Goal: Transaction & Acquisition: Register for event/course

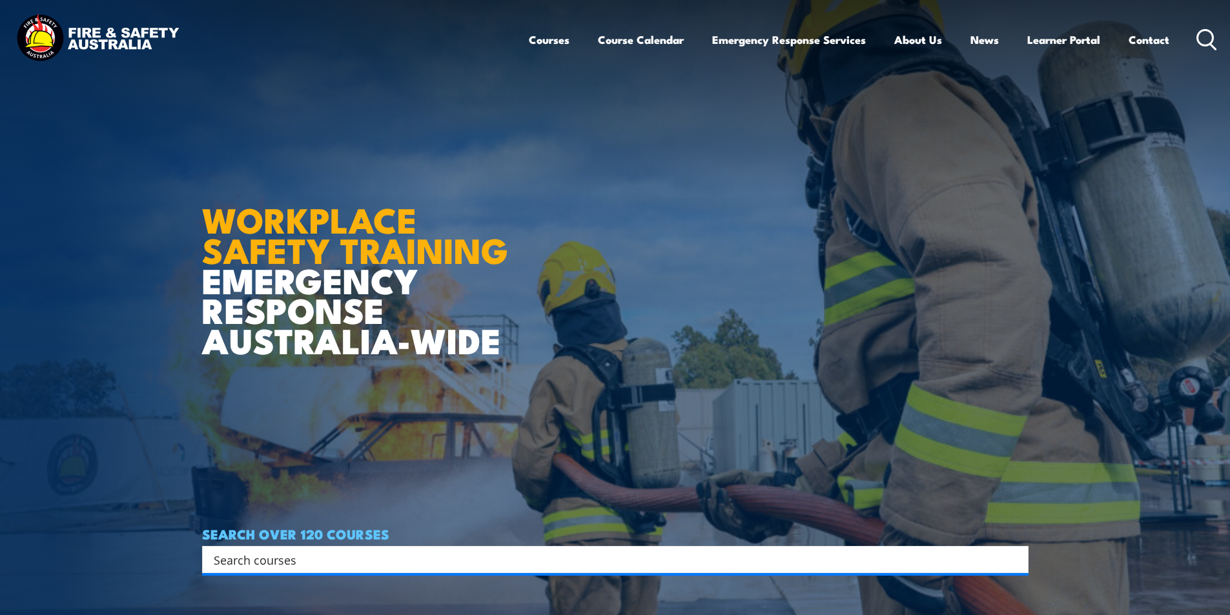
click at [317, 549] on div "Search" at bounding box center [615, 559] width 826 height 27
click at [318, 554] on input "Search input" at bounding box center [607, 559] width 786 height 19
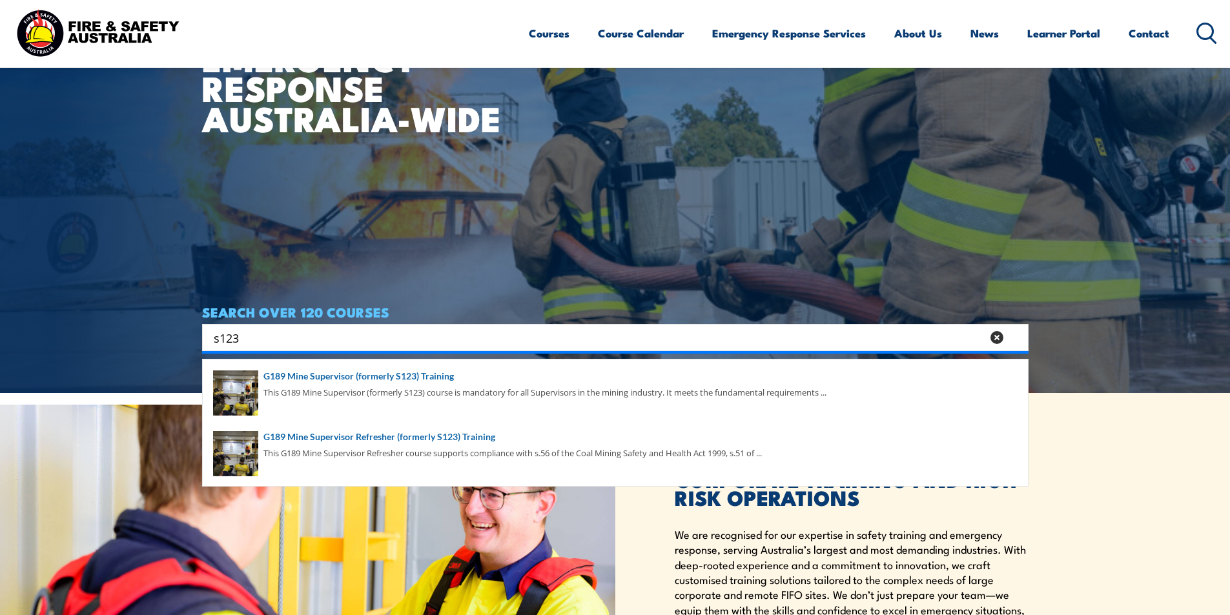
scroll to position [323, 0]
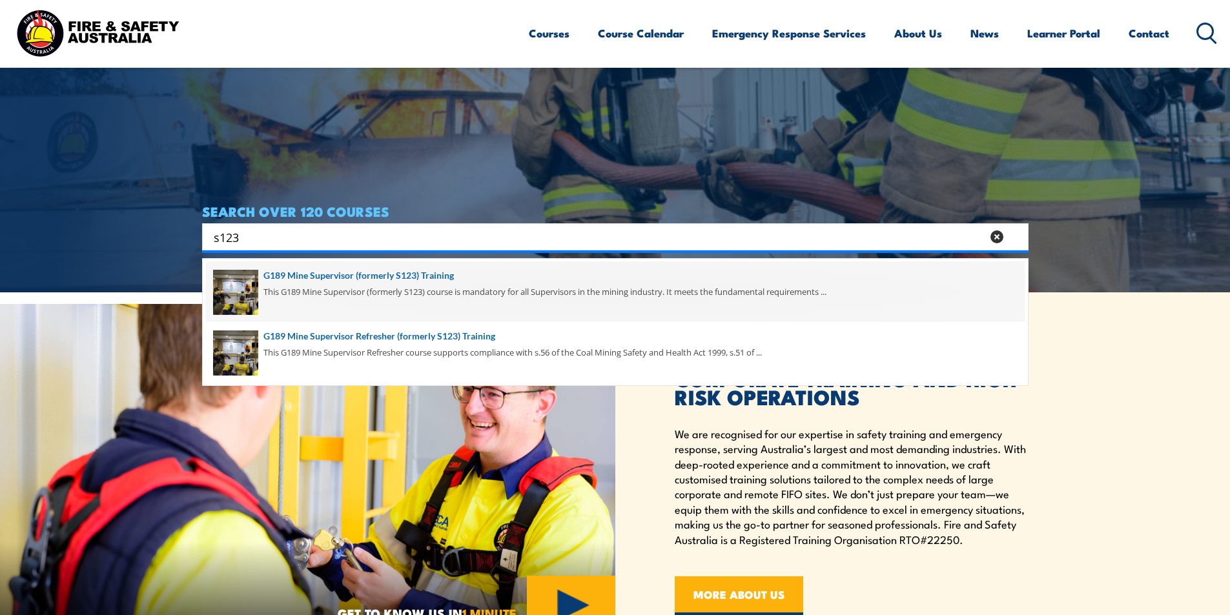
type input "s123"
click at [432, 277] on span at bounding box center [615, 291] width 818 height 61
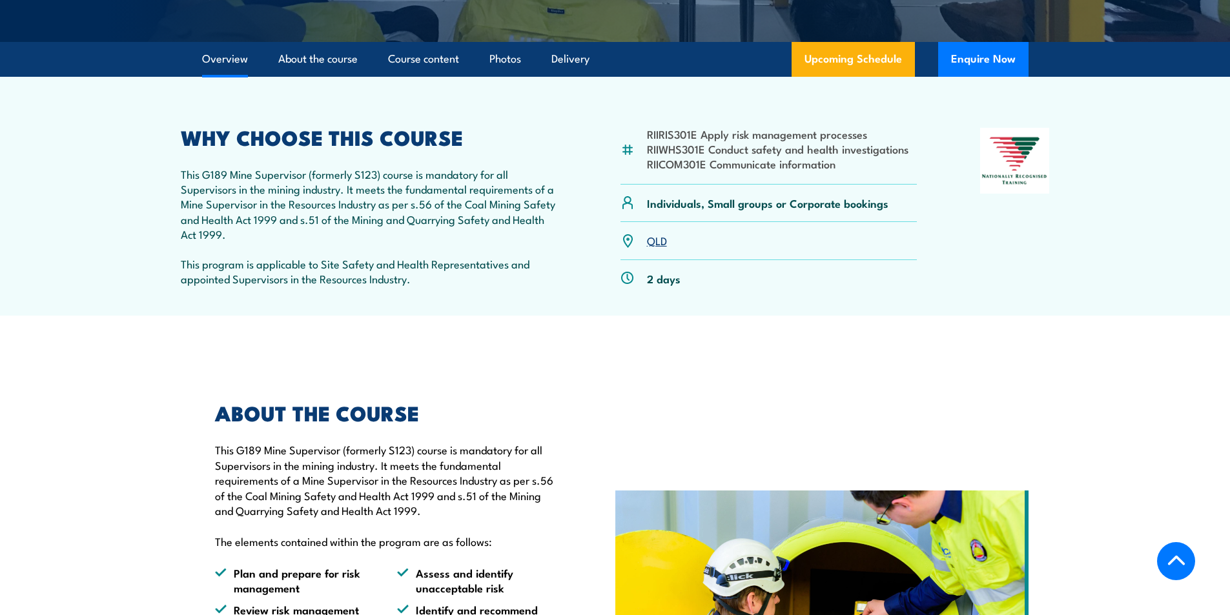
click at [660, 234] on link "QLD" at bounding box center [657, 239] width 20 height 15
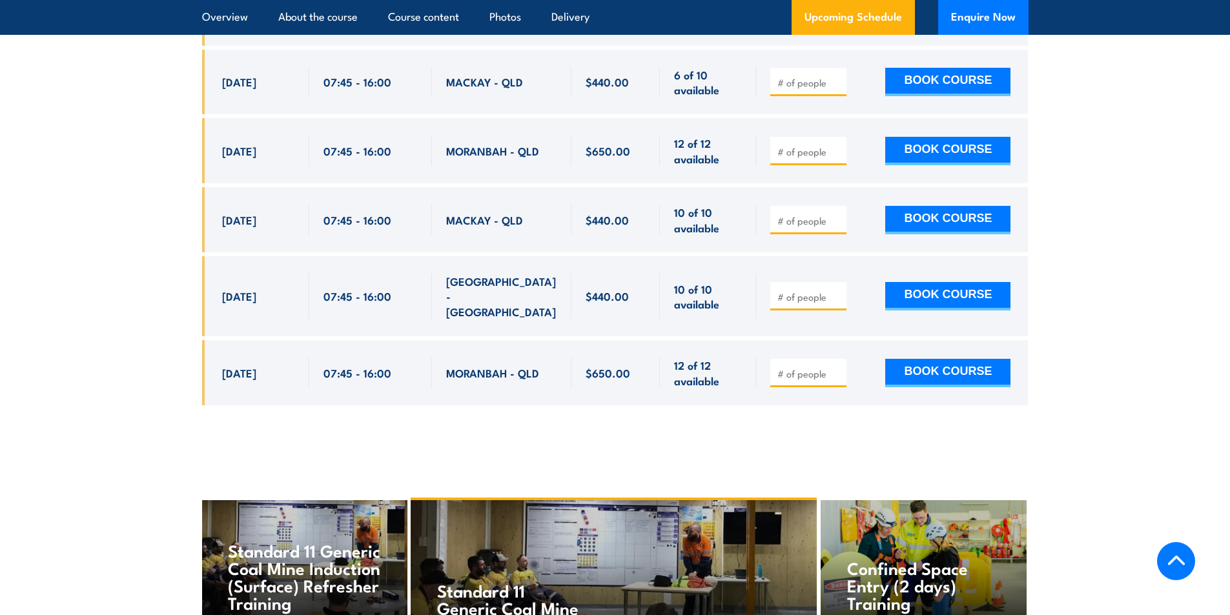
scroll to position [2651, 0]
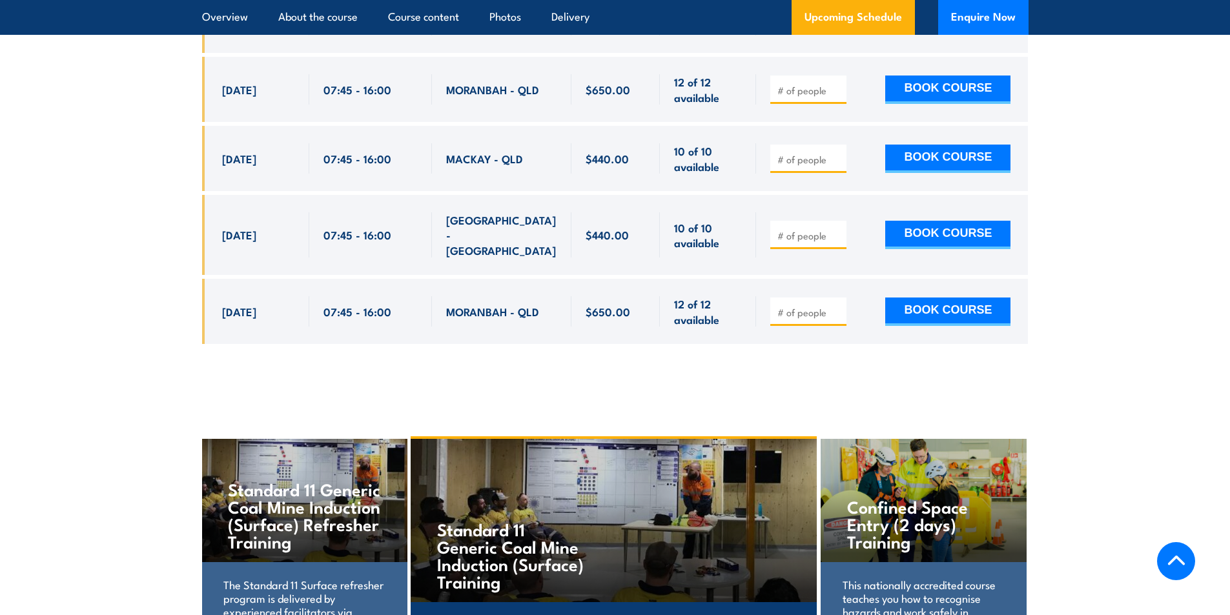
click at [822, 306] on input "number" at bounding box center [809, 312] width 65 height 13
type input "1"
click at [940, 298] on button "BOOK COURSE" at bounding box center [947, 312] width 125 height 28
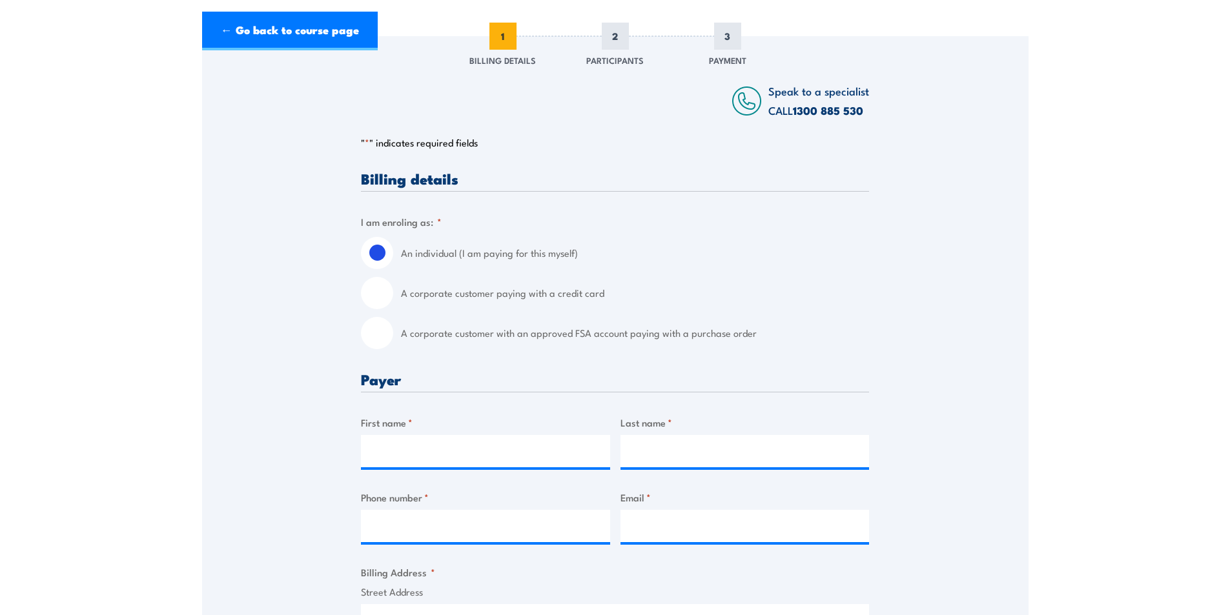
scroll to position [323, 0]
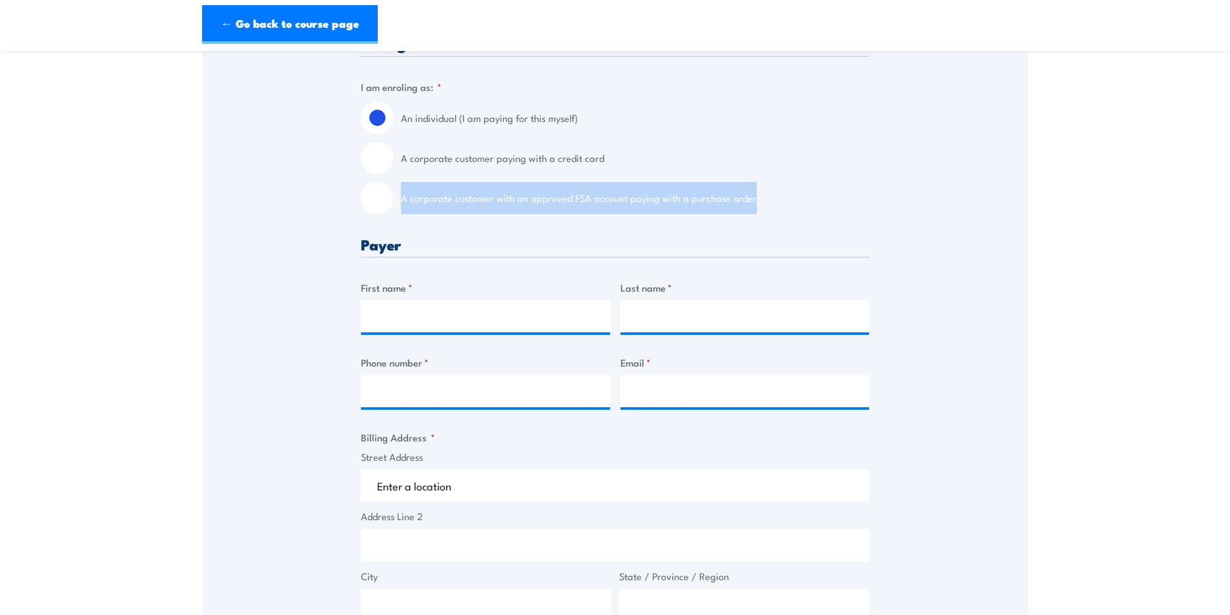
drag, startPoint x: 401, startPoint y: 208, endPoint x: 751, endPoint y: 210, distance: 349.8
click at [751, 210] on label "A corporate customer with an approved FSA account paying with a purchase order" at bounding box center [635, 198] width 468 height 32
copy label "A corporate customer with an approved FSA account paying with a purchase order"
click at [264, 19] on link "← Go back to course page" at bounding box center [290, 24] width 176 height 39
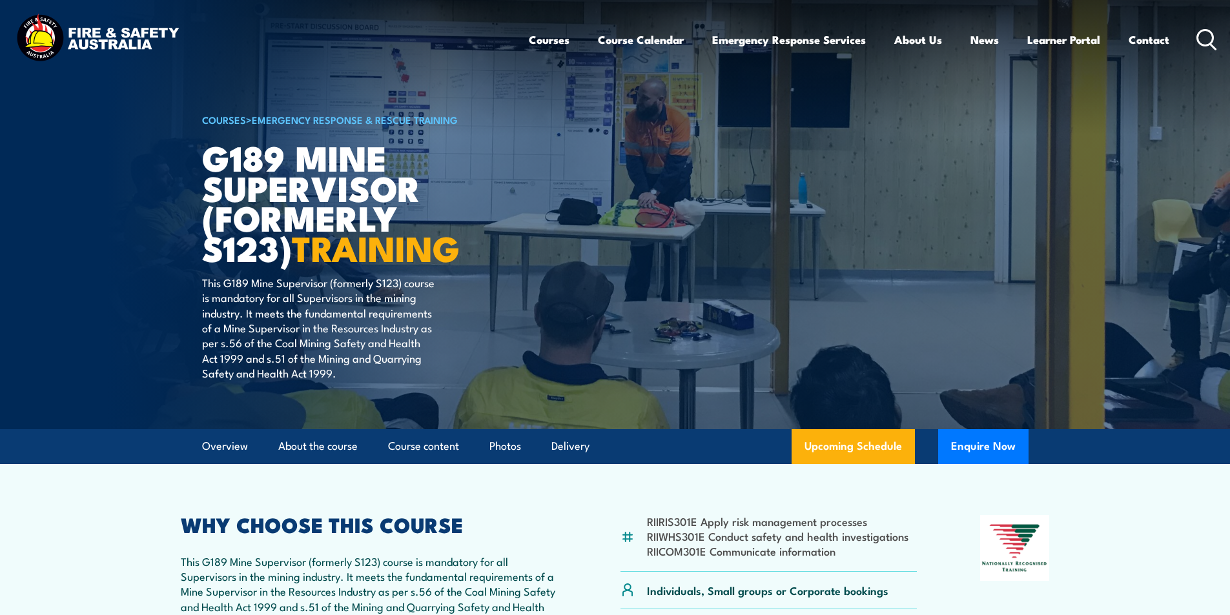
click at [1206, 33] on icon at bounding box center [1206, 39] width 21 height 21
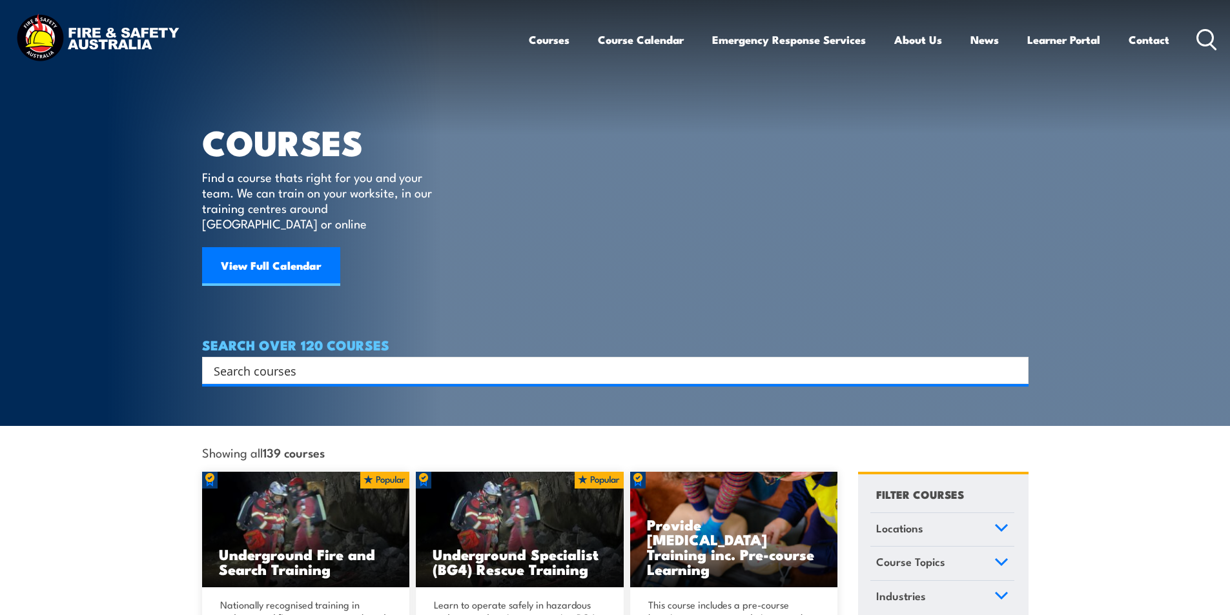
click at [294, 365] on div "Search" at bounding box center [615, 370] width 826 height 27
click at [288, 361] on input "Search input" at bounding box center [607, 370] width 786 height 19
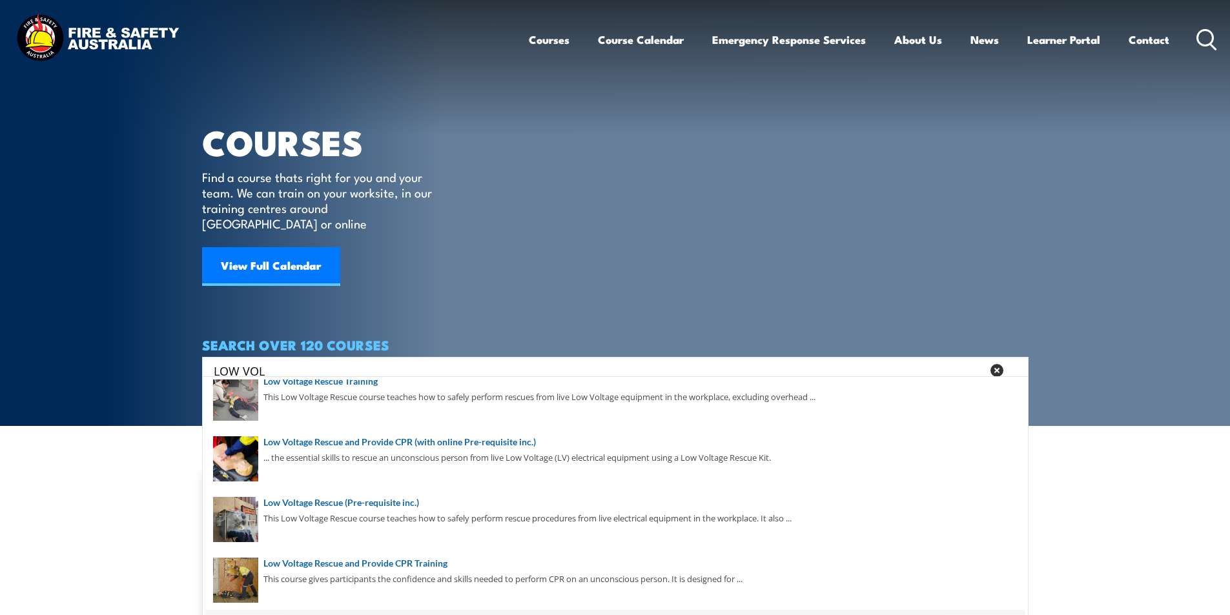
scroll to position [182, 0]
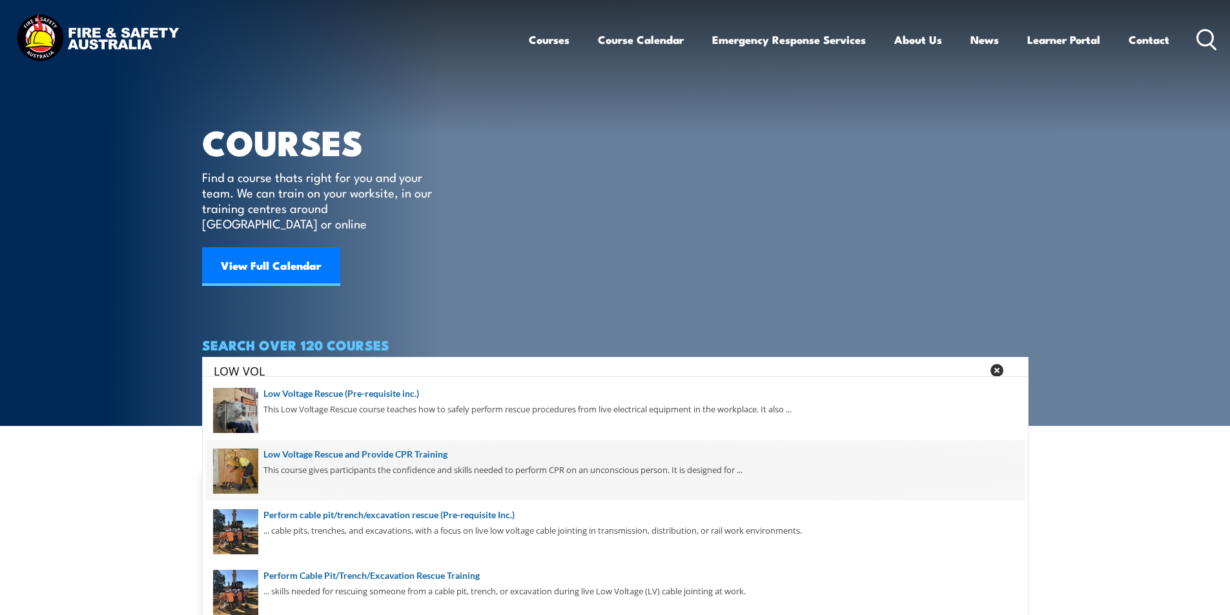
type input "LOW VOL"
click at [389, 452] on span at bounding box center [615, 470] width 818 height 61
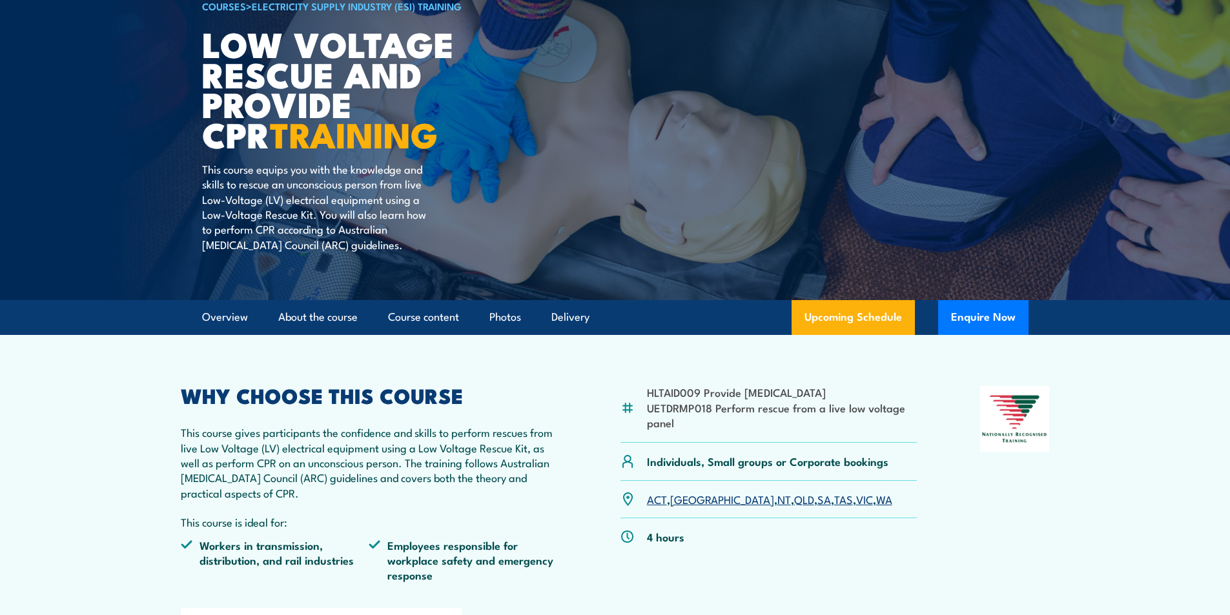
scroll to position [258, 0]
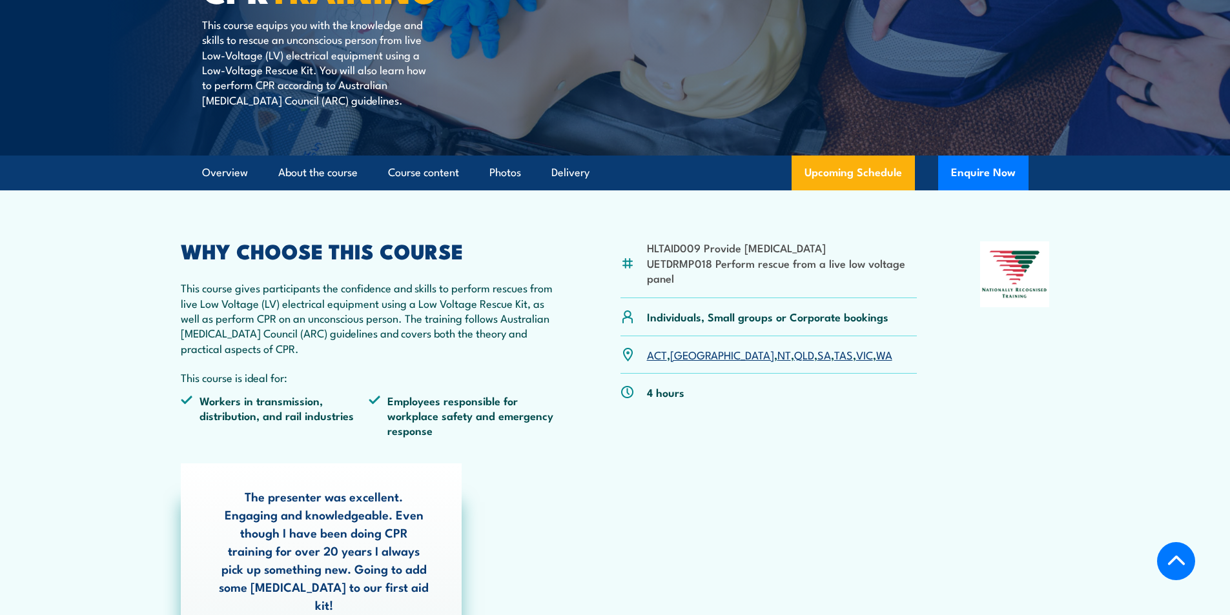
click at [794, 354] on link "QLD" at bounding box center [804, 354] width 20 height 15
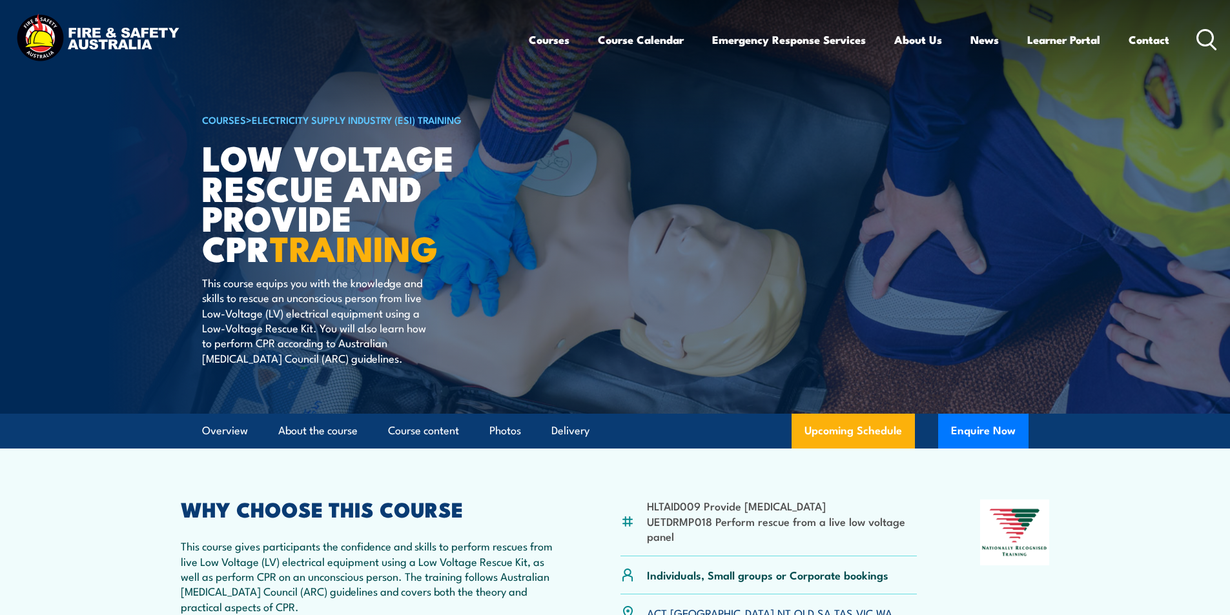
click at [1206, 37] on icon at bounding box center [1206, 39] width 21 height 21
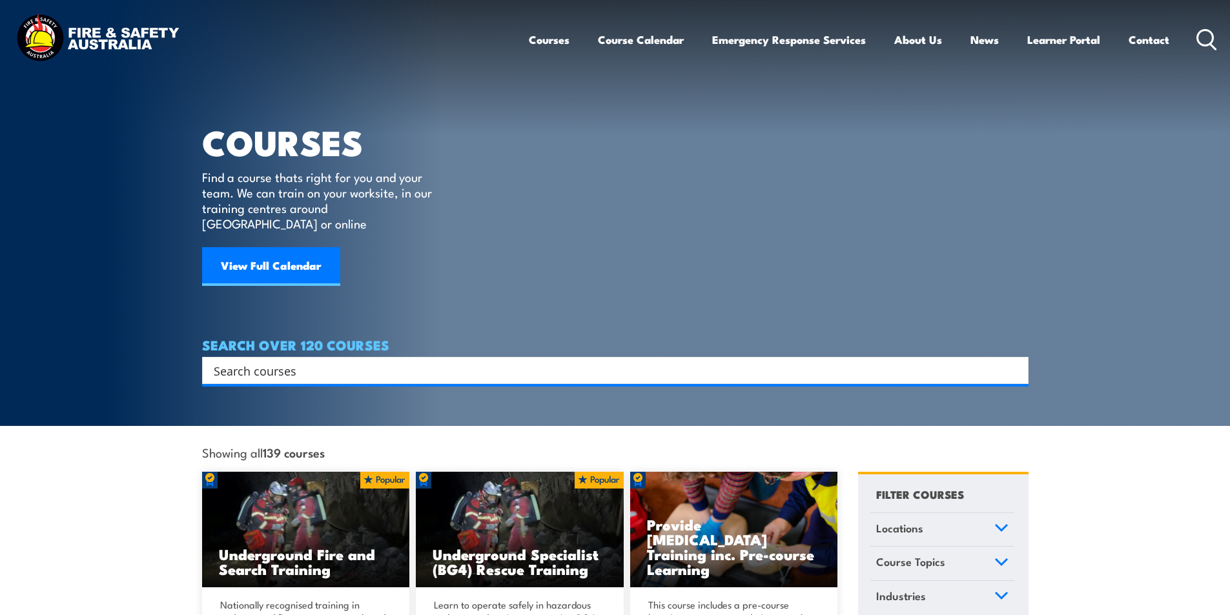
click at [279, 361] on input "Search input" at bounding box center [607, 370] width 786 height 19
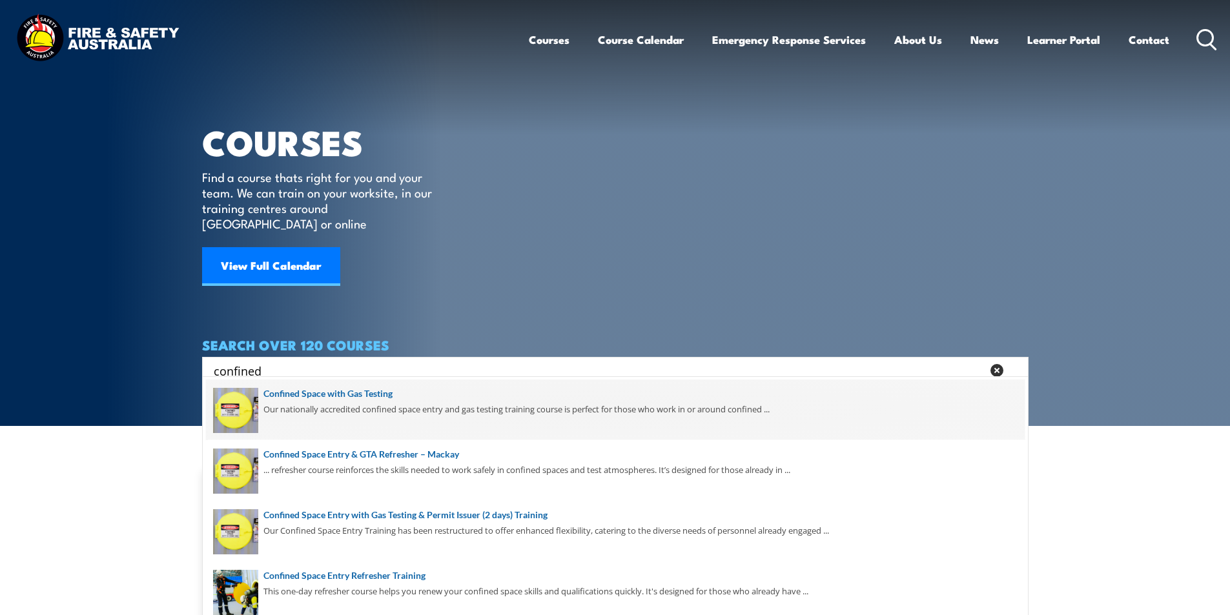
type input "confined"
click at [381, 392] on span at bounding box center [615, 410] width 818 height 61
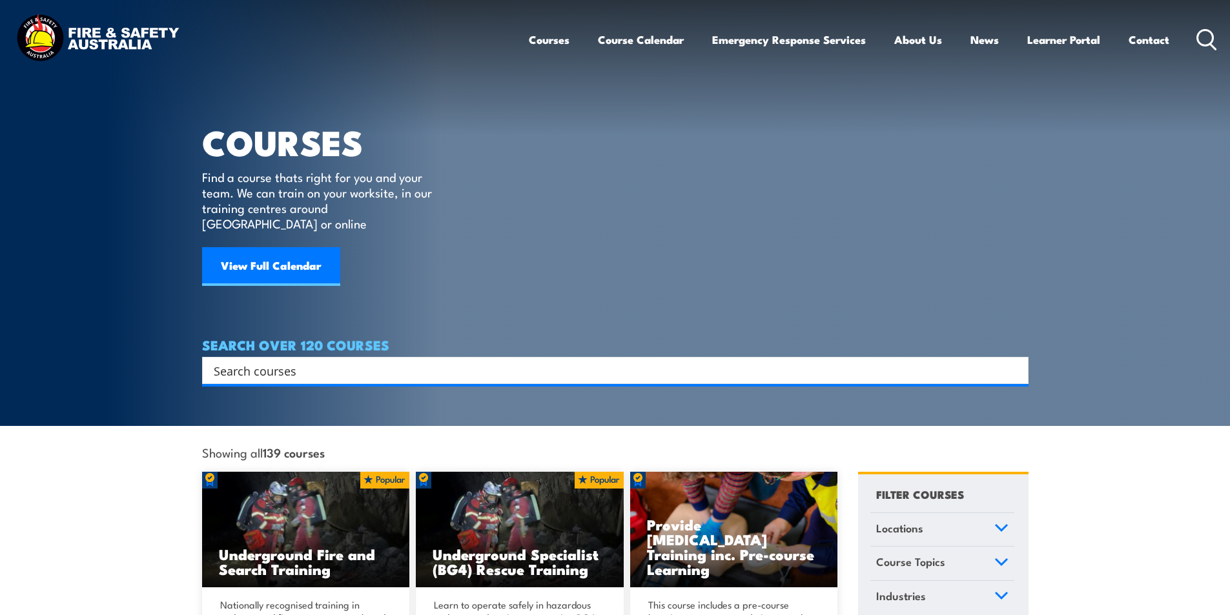
click at [311, 361] on input "Search input" at bounding box center [607, 370] width 786 height 19
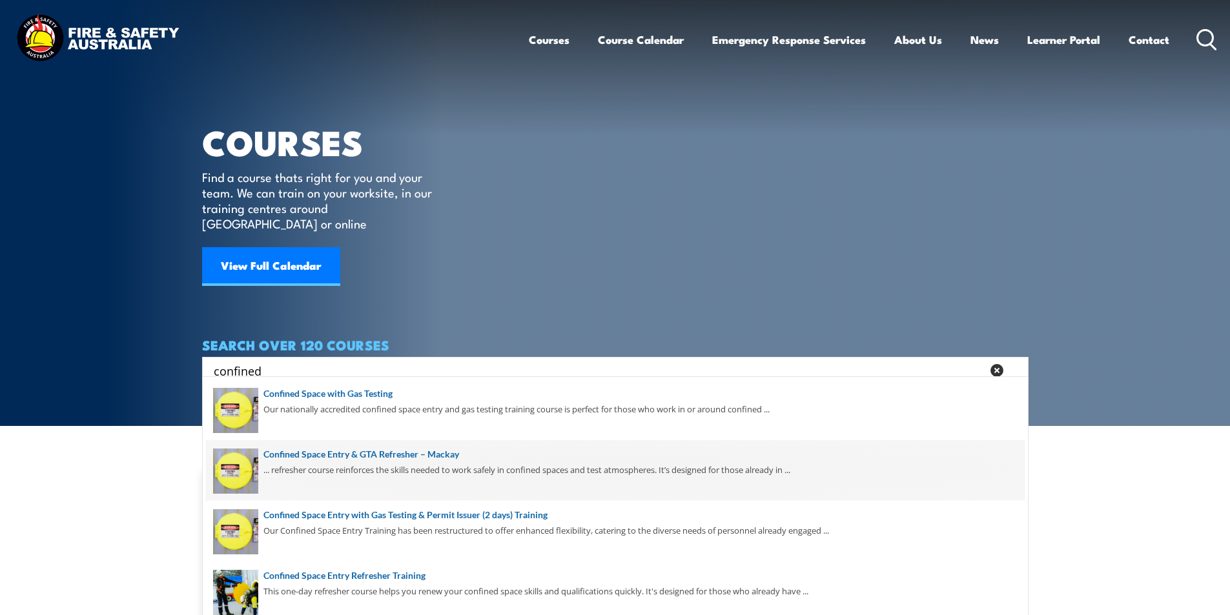
type input "confined"
click at [440, 454] on span at bounding box center [615, 470] width 818 height 61
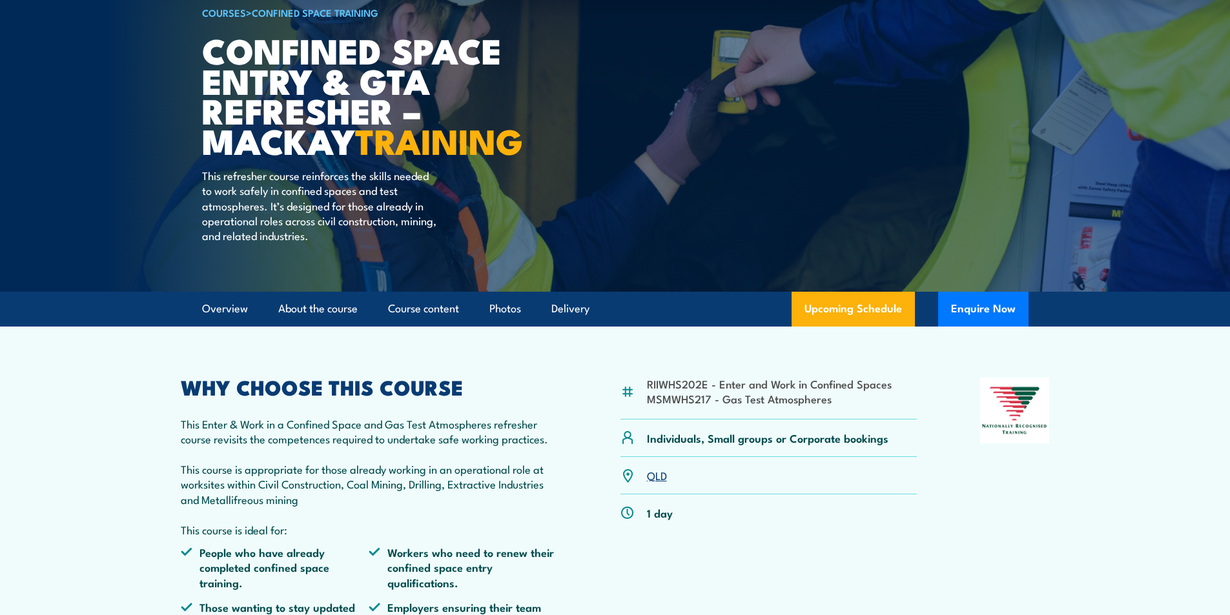
scroll to position [194, 0]
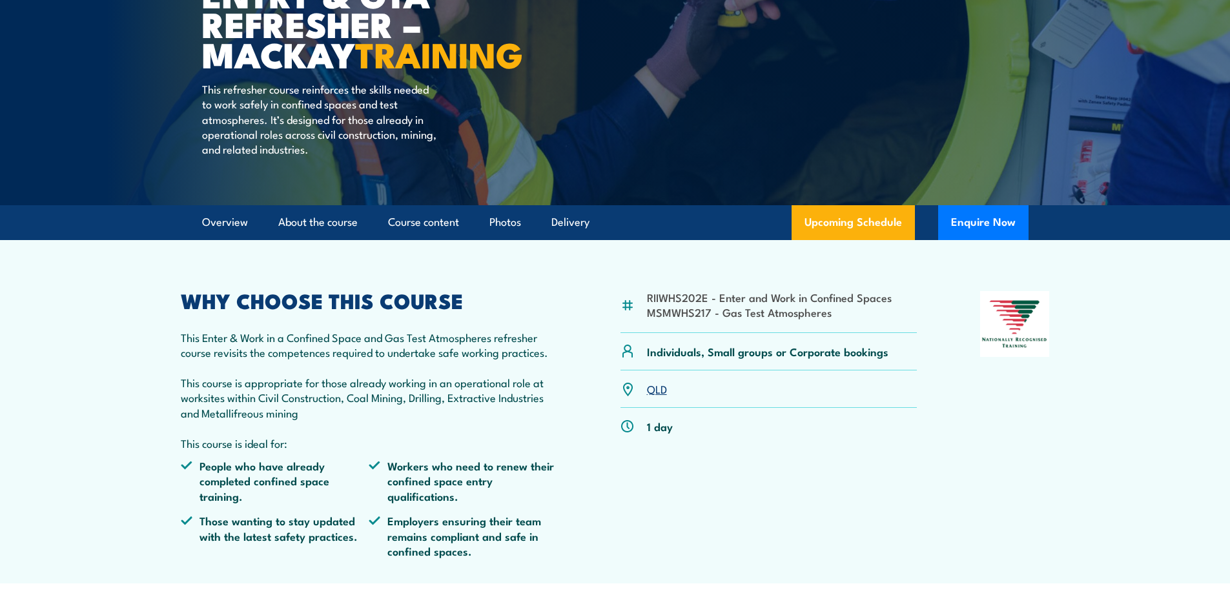
click at [655, 396] on link "QLD" at bounding box center [657, 388] width 20 height 15
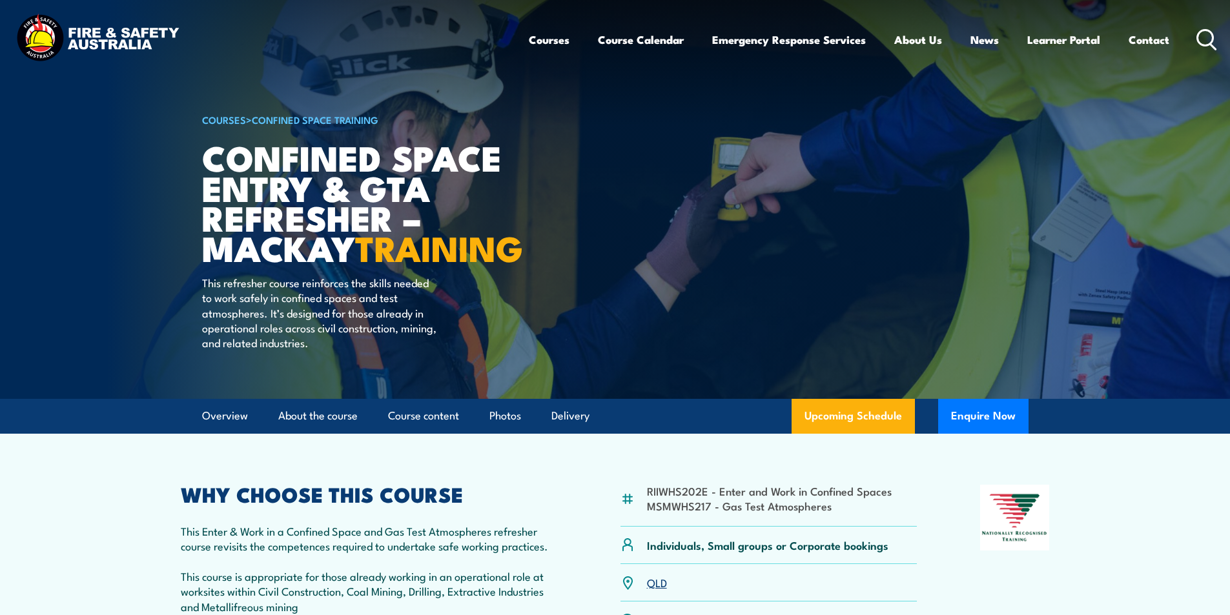
click at [1202, 33] on icon at bounding box center [1206, 39] width 21 height 21
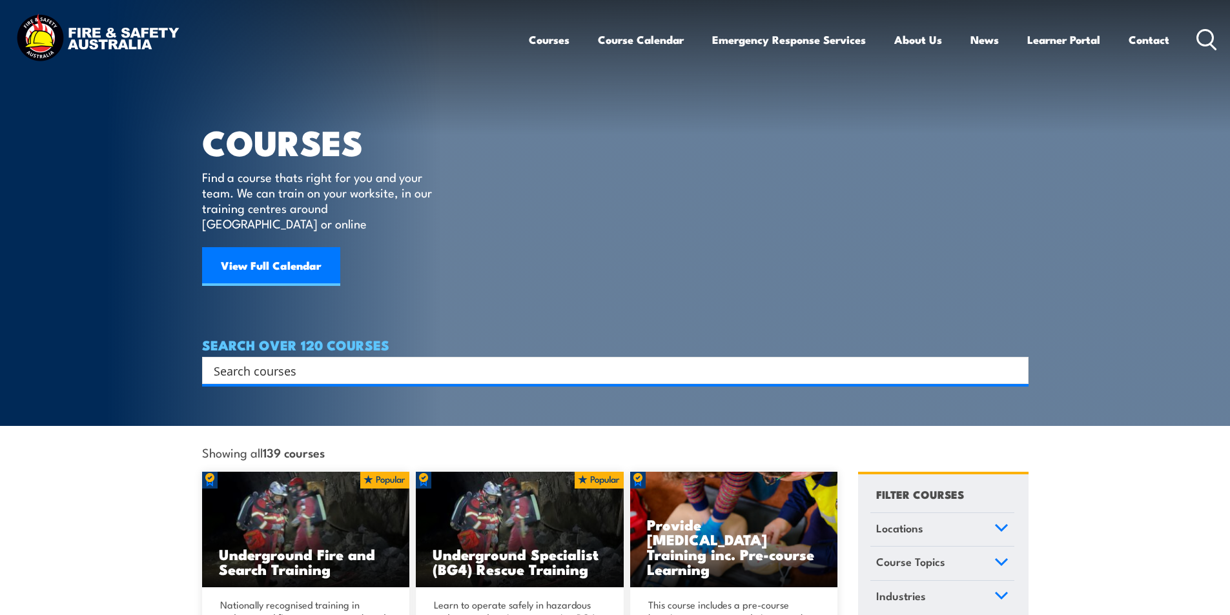
click at [258, 361] on input "Search input" at bounding box center [607, 370] width 786 height 19
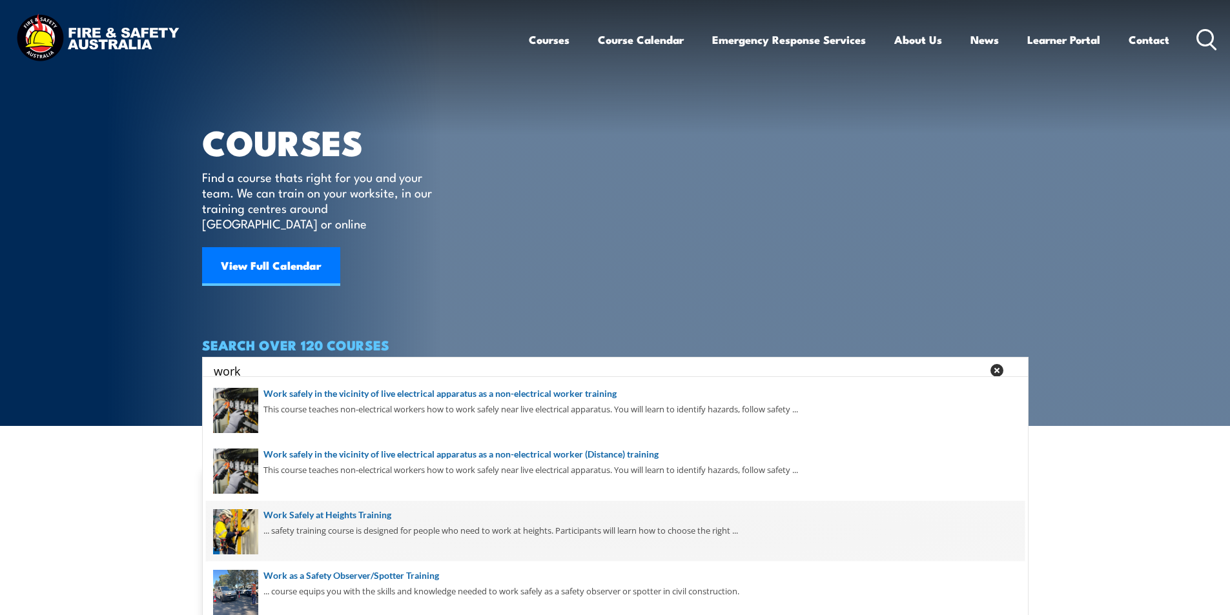
type input "work"
click at [371, 513] on span at bounding box center [615, 531] width 818 height 61
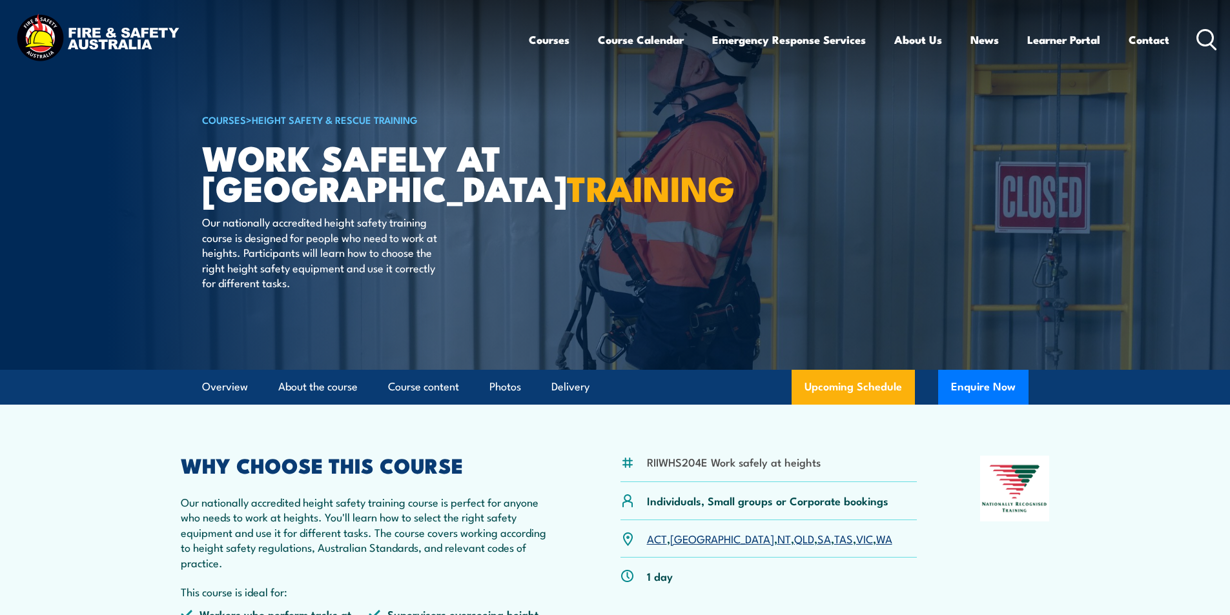
click at [794, 536] on link "QLD" at bounding box center [804, 538] width 20 height 15
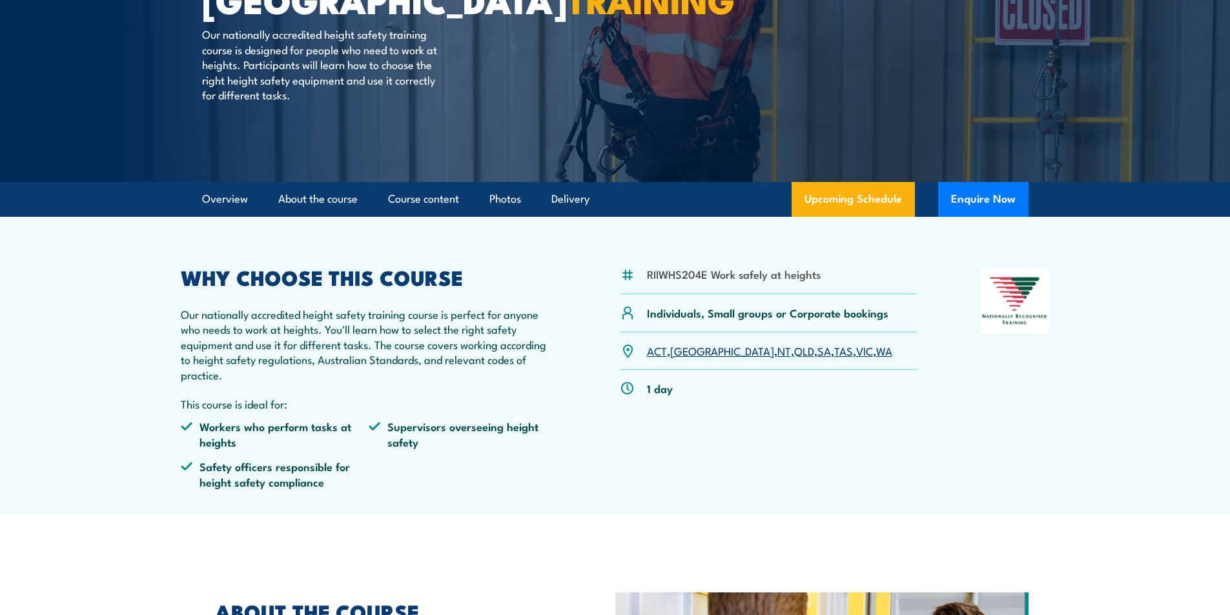
scroll to position [117, 0]
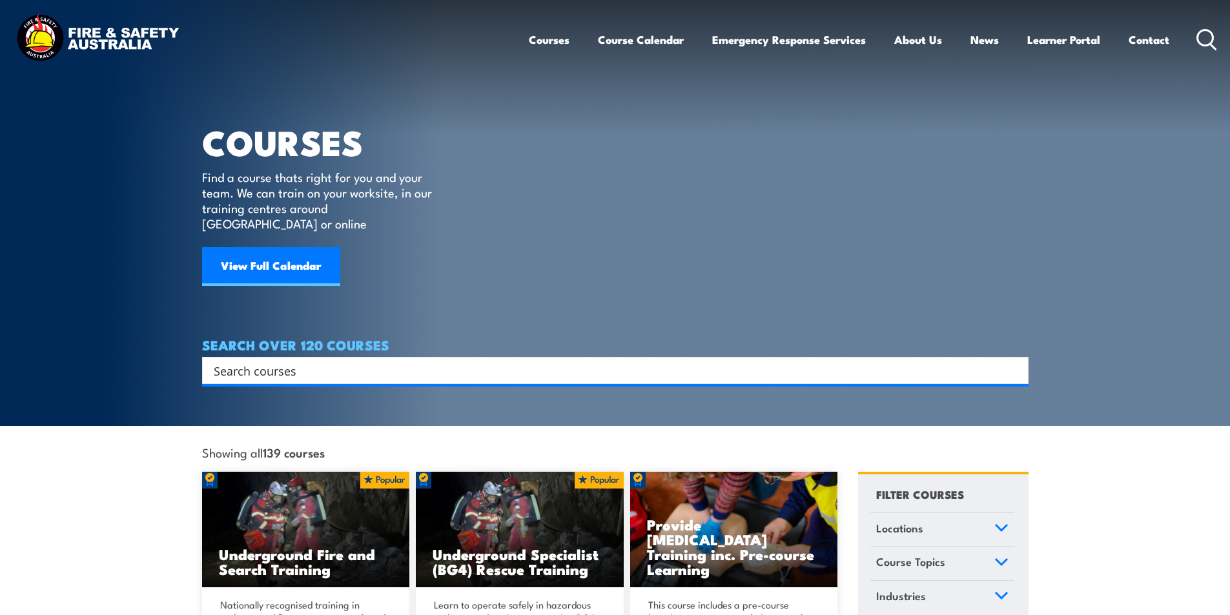
click at [318, 361] on input "Search input" at bounding box center [607, 370] width 786 height 19
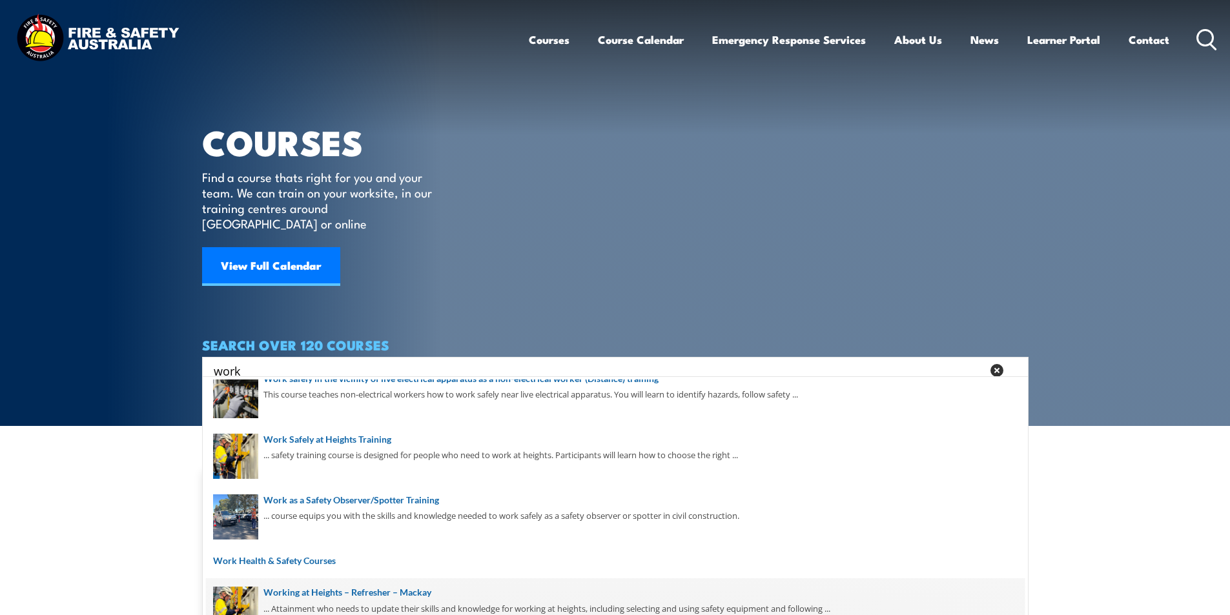
scroll to position [194, 0]
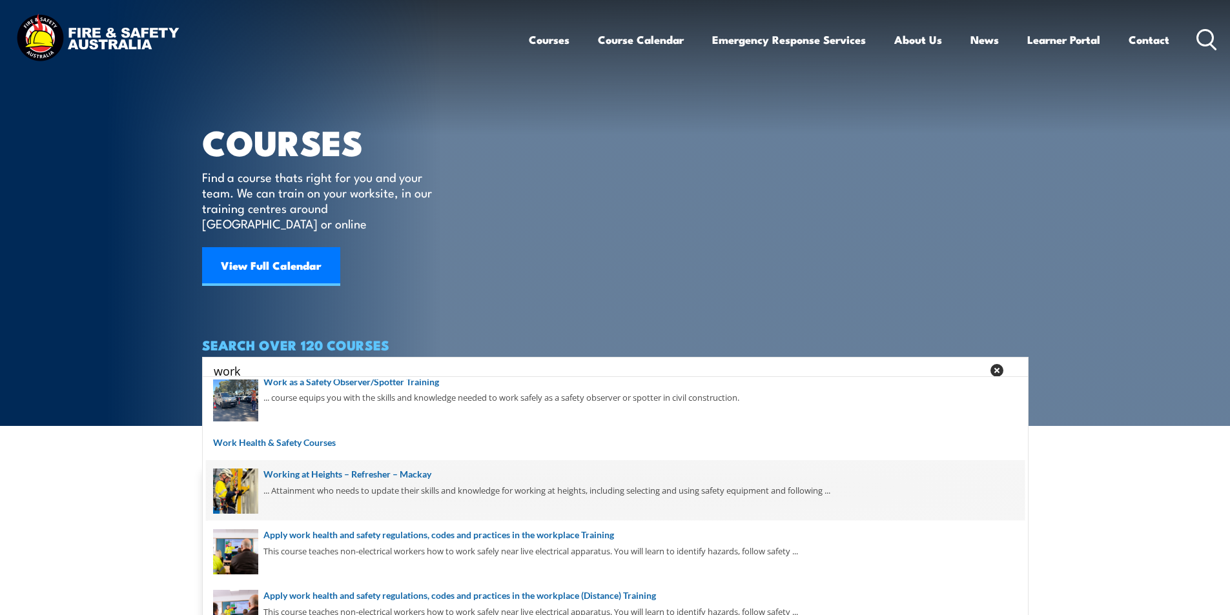
type input "work"
click at [363, 475] on span at bounding box center [615, 490] width 818 height 61
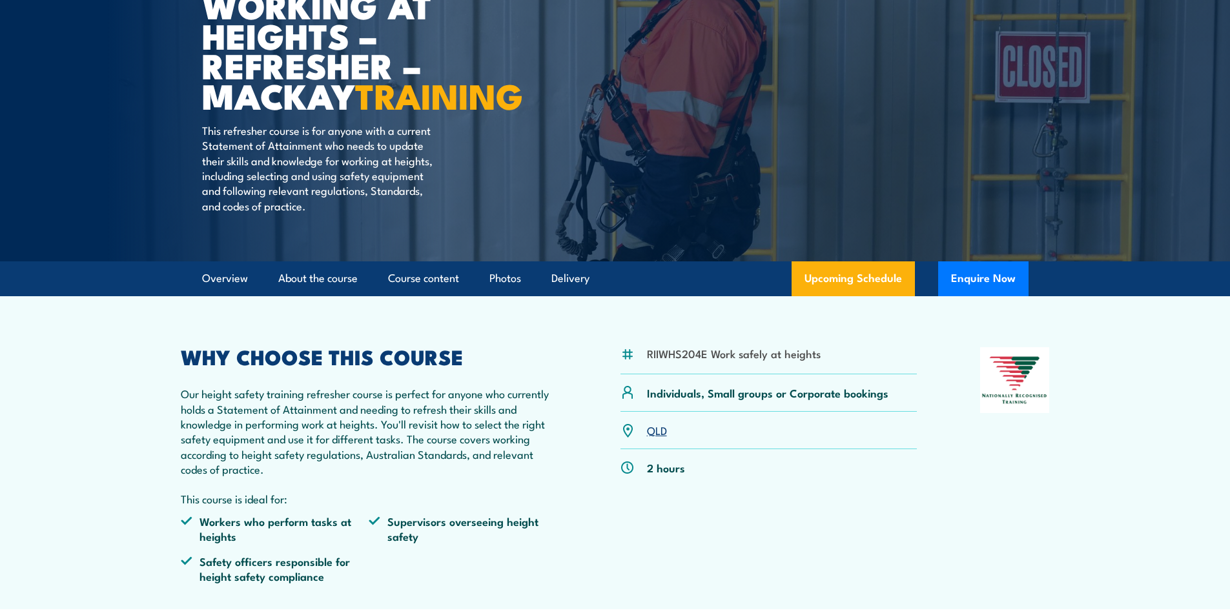
scroll to position [194, 0]
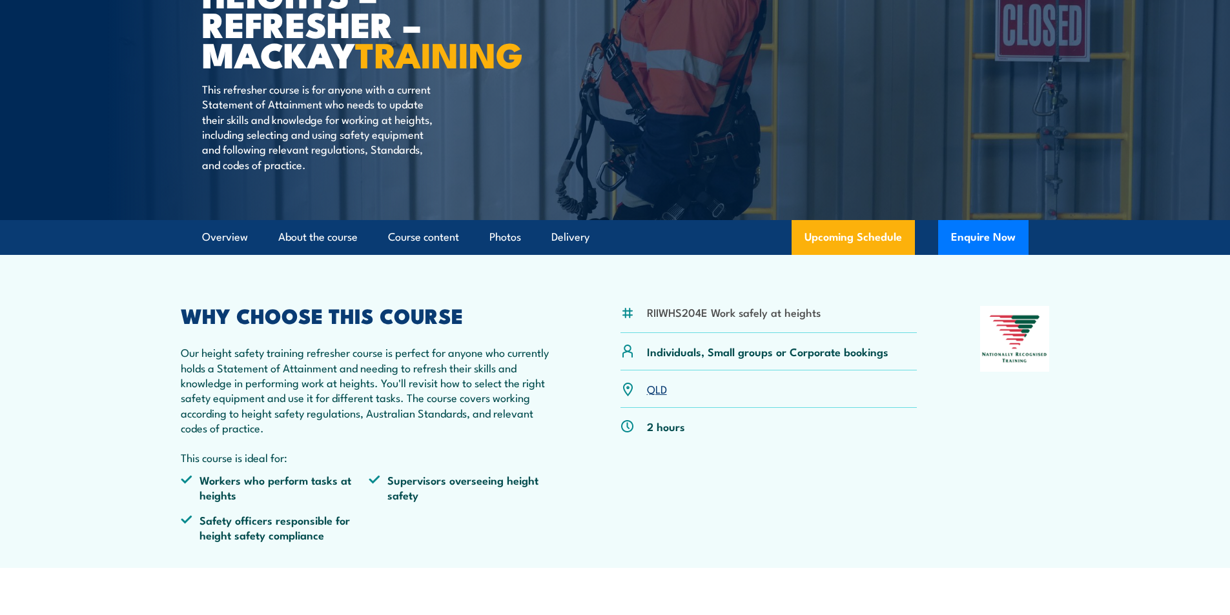
click at [656, 396] on link "QLD" at bounding box center [657, 388] width 20 height 15
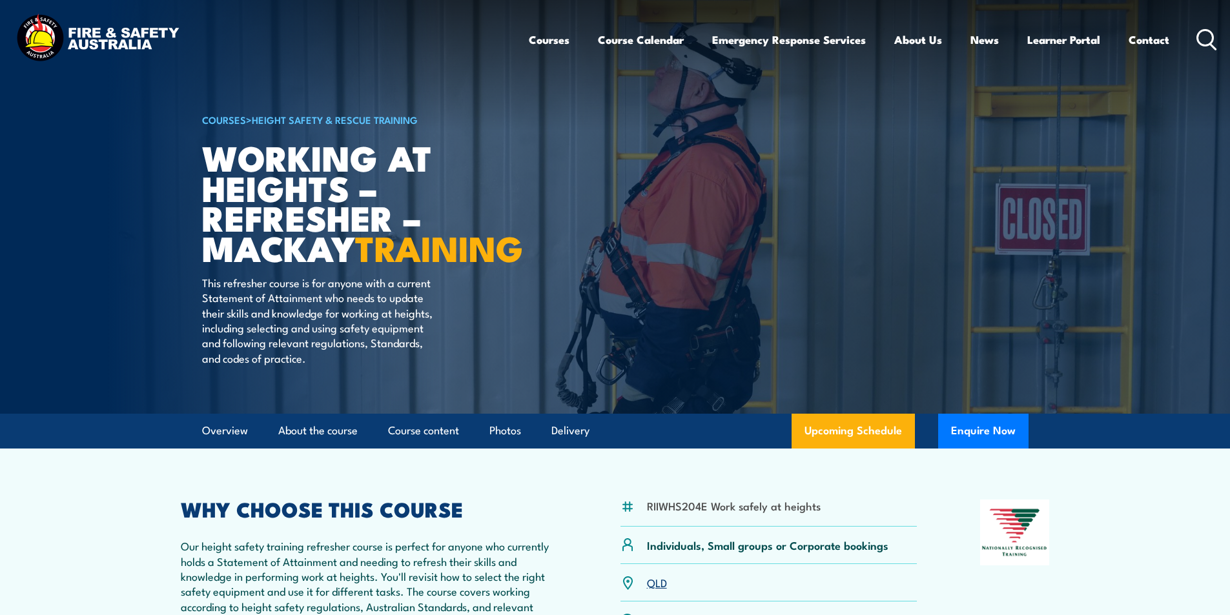
click at [1199, 32] on circle at bounding box center [1204, 37] width 15 height 15
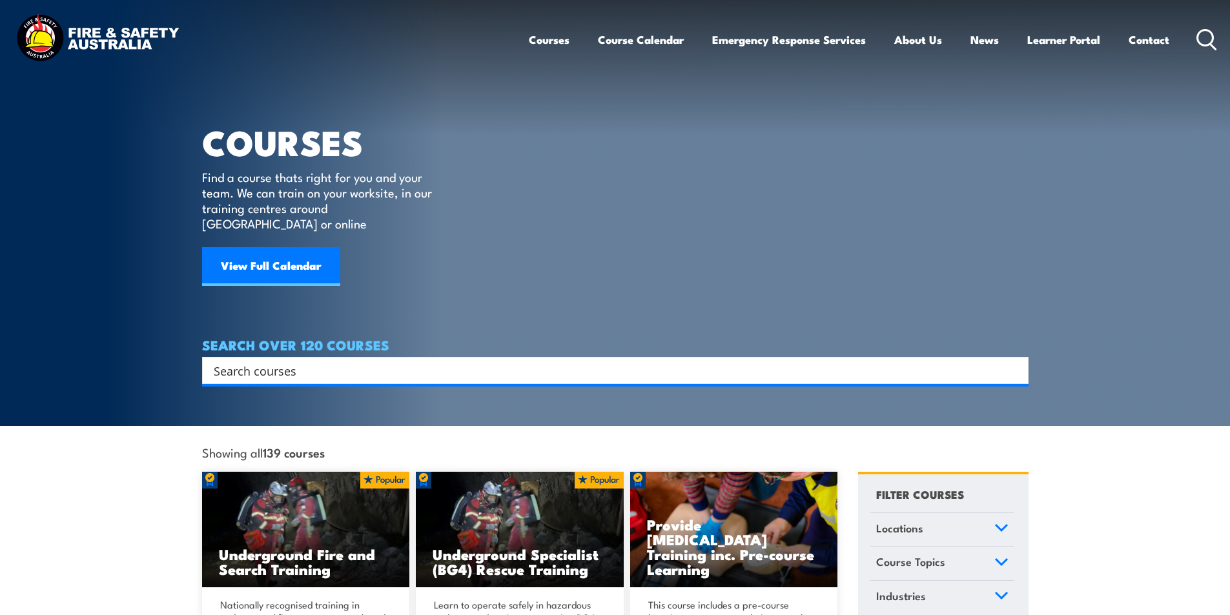
click at [308, 361] on input "Search input" at bounding box center [607, 370] width 786 height 19
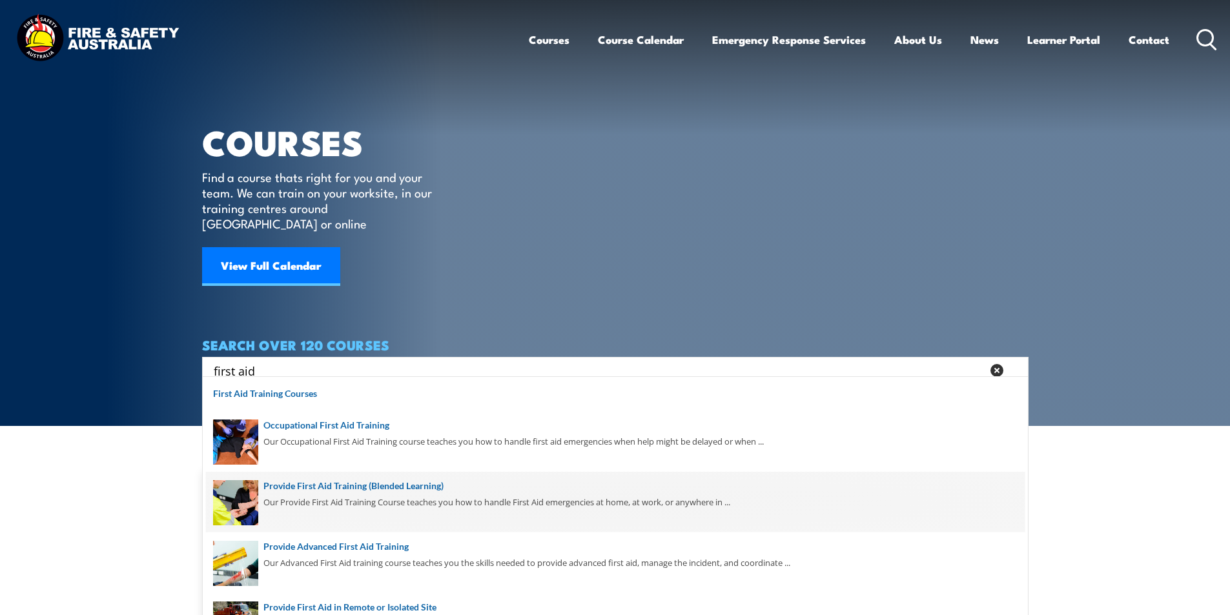
type input "first aid"
click at [427, 485] on span at bounding box center [615, 502] width 818 height 61
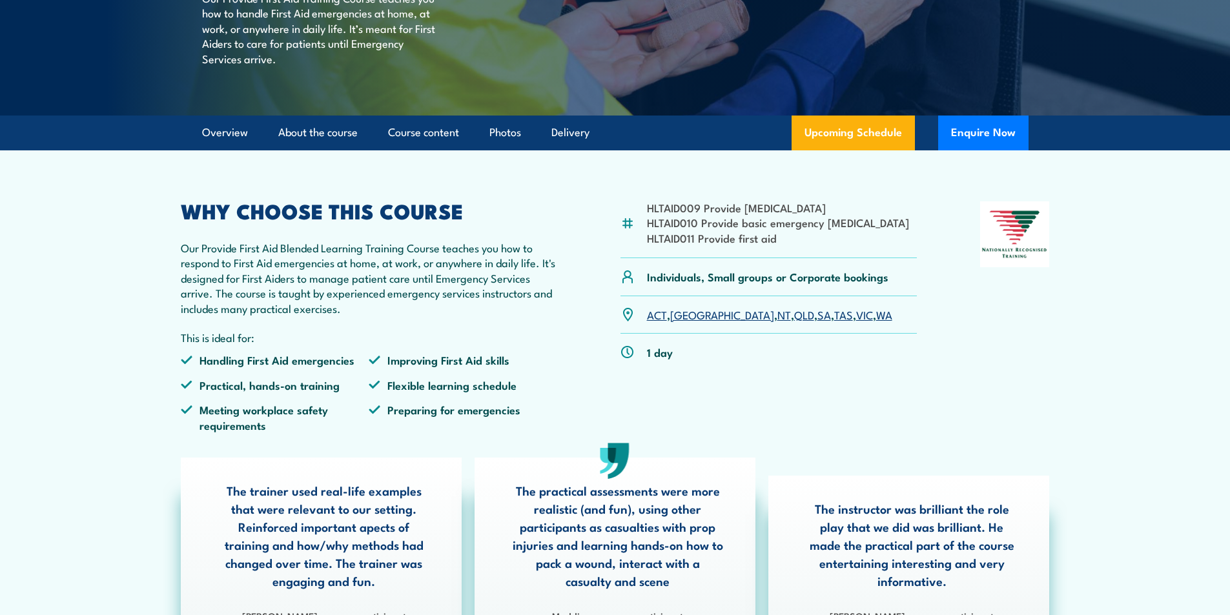
scroll to position [258, 0]
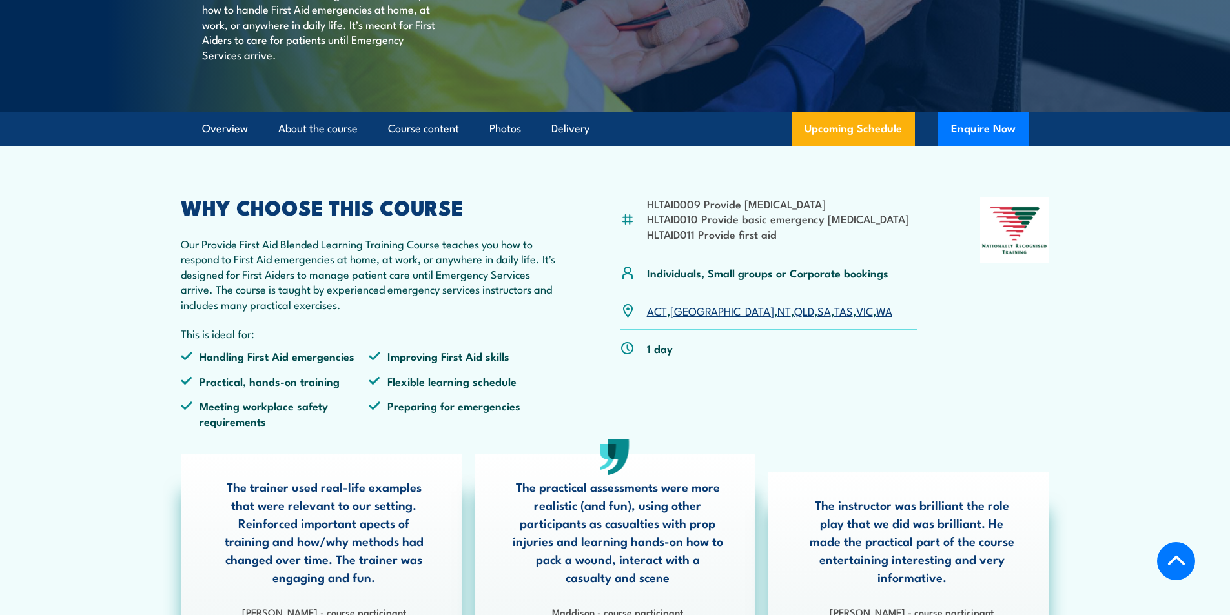
click at [794, 318] on link "QLD" at bounding box center [804, 310] width 20 height 15
